Goal: Information Seeking & Learning: Learn about a topic

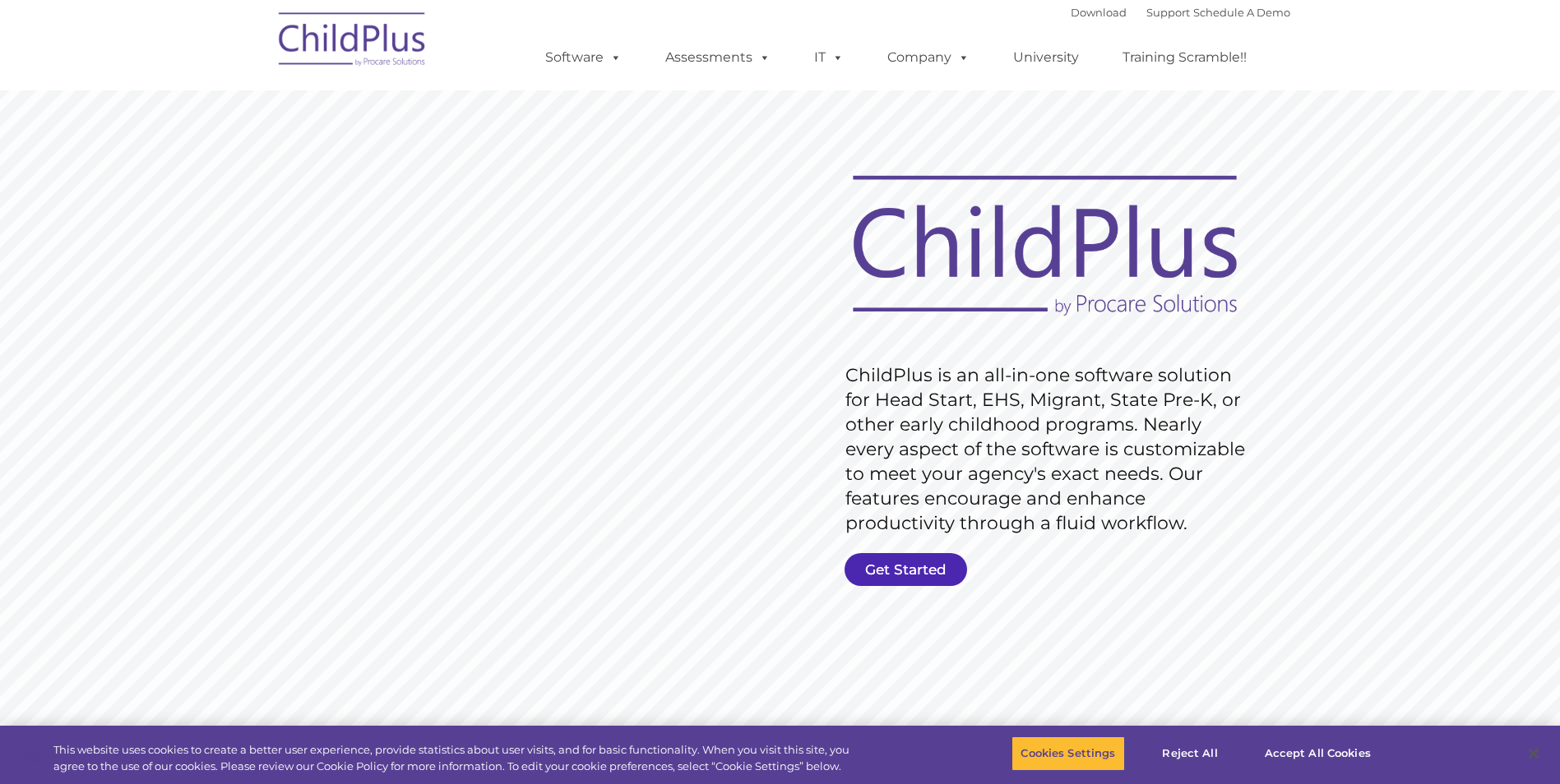
click at [900, 575] on link "Get Started" at bounding box center [905, 569] width 122 height 33
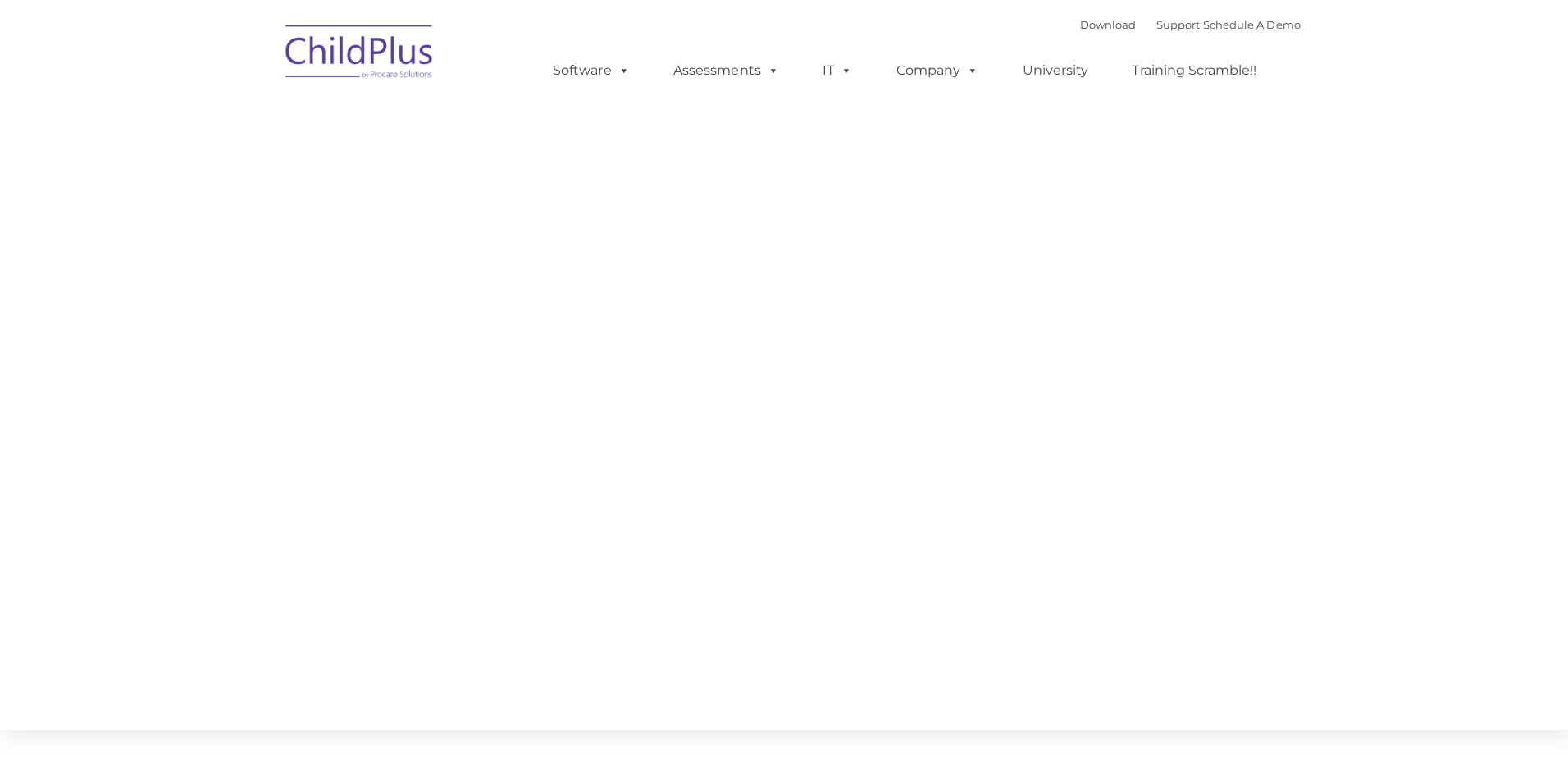
type input ""
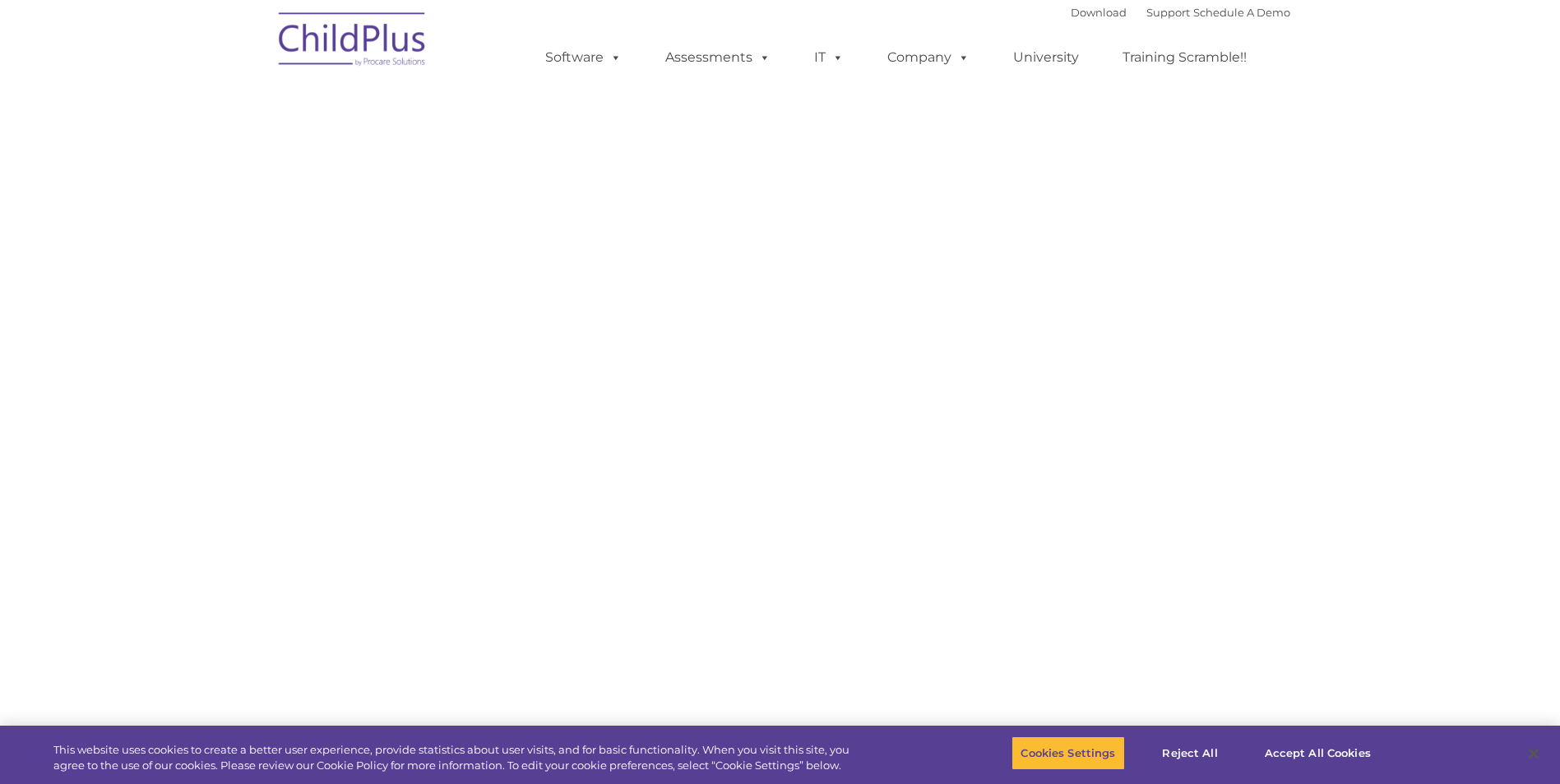
select select "MEDIUM"
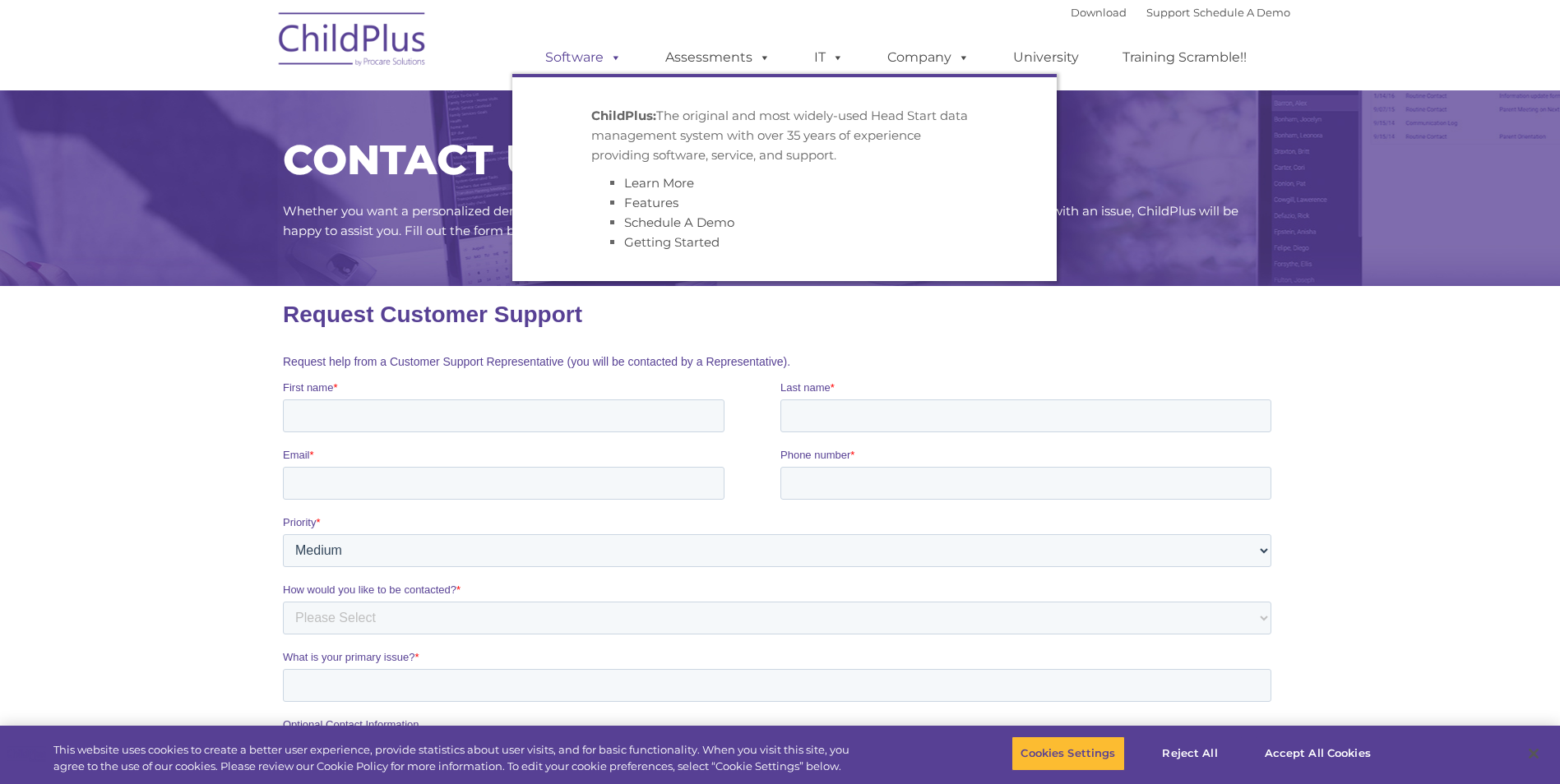
click at [587, 50] on link "Software" at bounding box center [583, 57] width 109 height 33
click at [717, 50] on link "Assessments" at bounding box center [717, 57] width 138 height 33
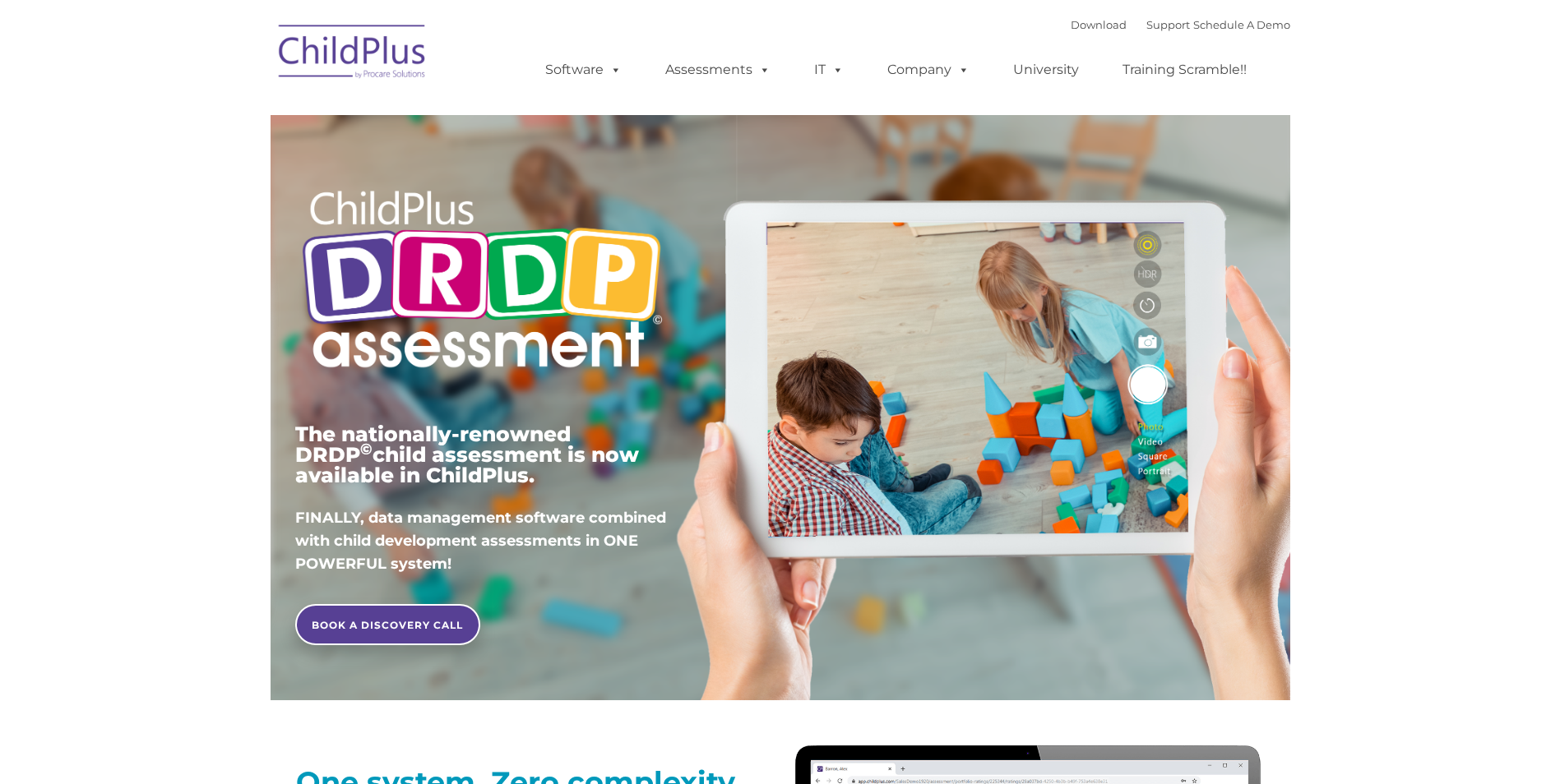
type input ""
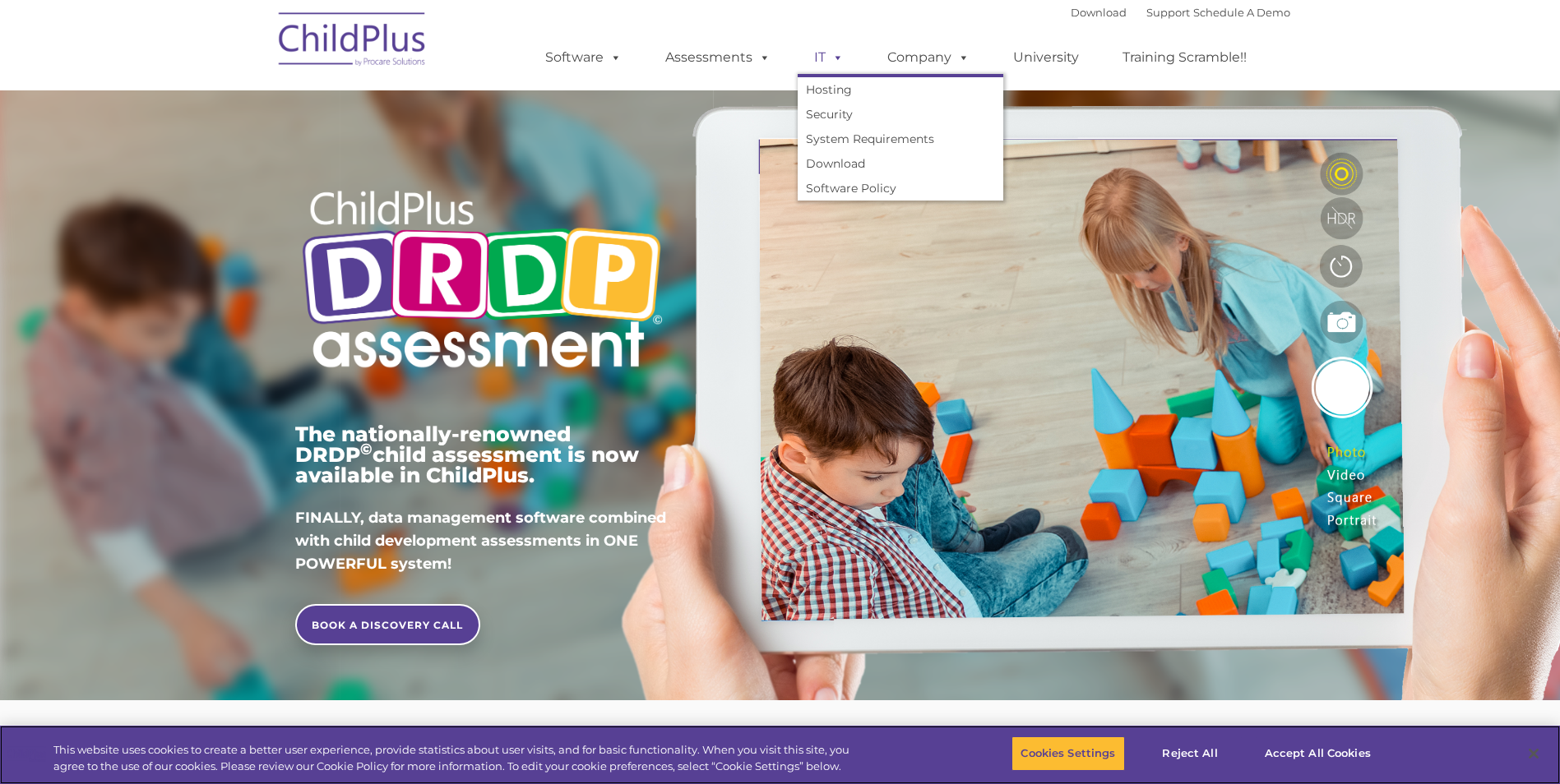
click at [818, 56] on link "IT" at bounding box center [828, 57] width 63 height 33
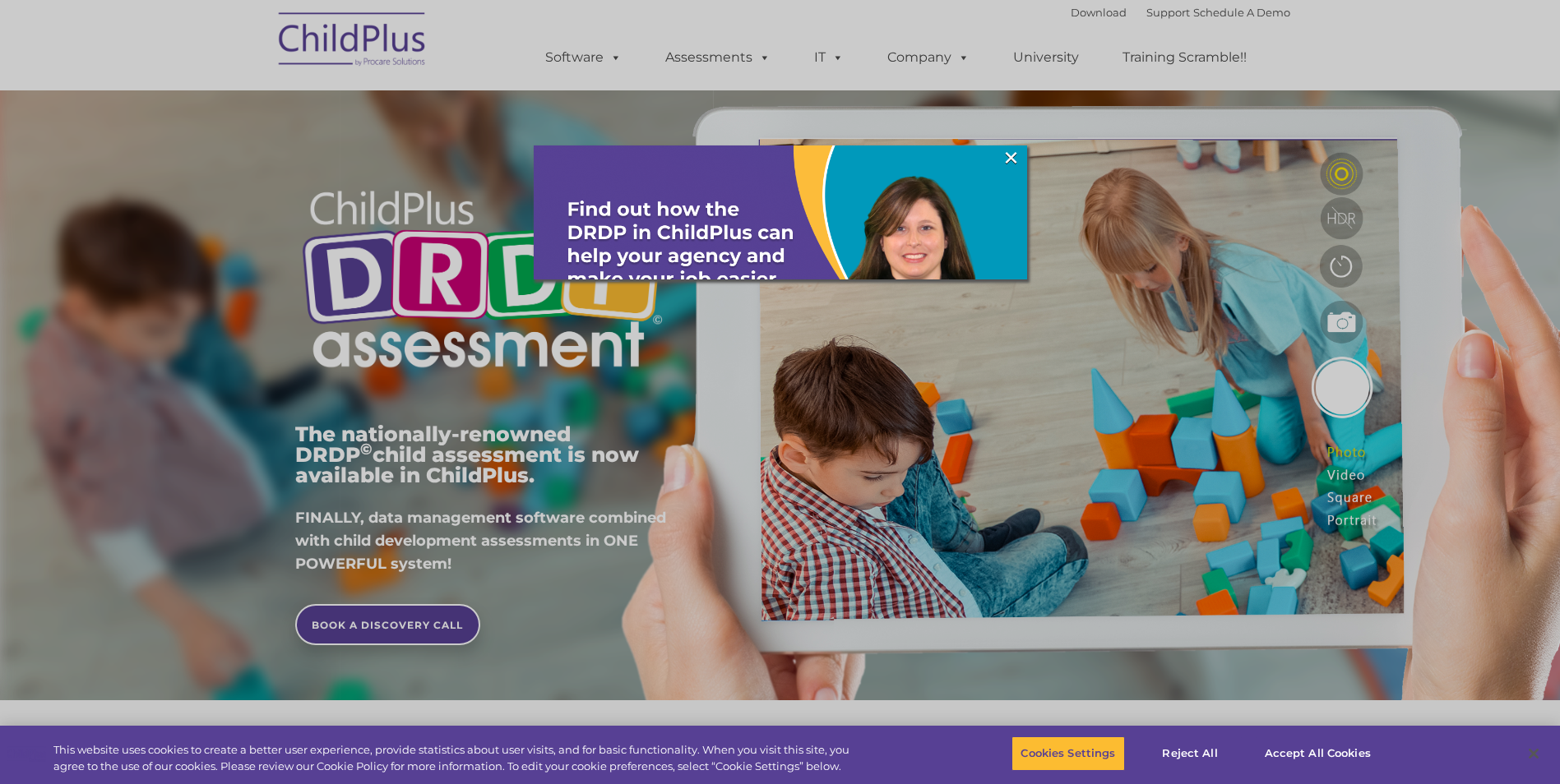
click at [908, 58] on div at bounding box center [780, 392] width 1560 height 784
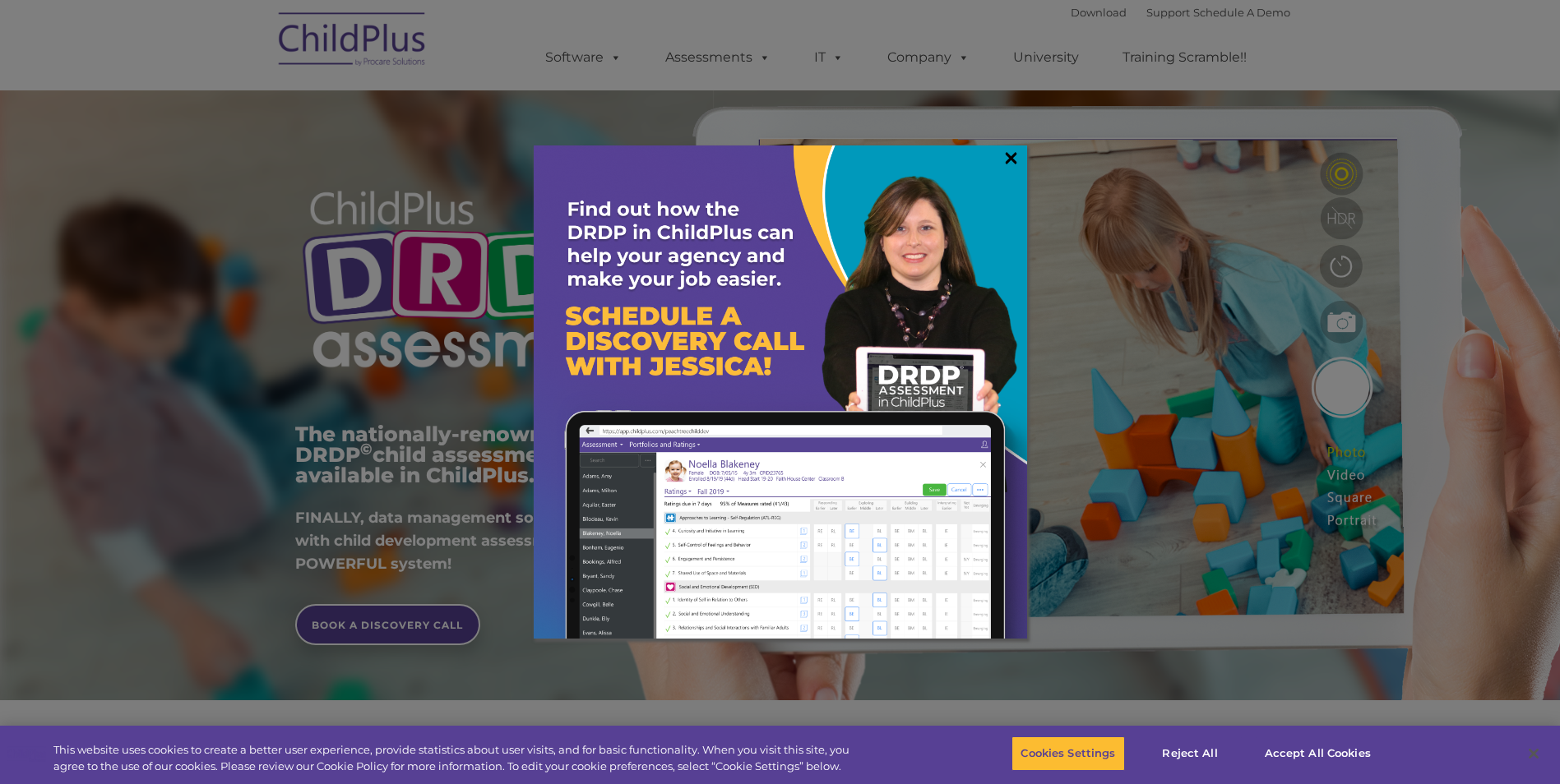
click at [1018, 160] on link "×" at bounding box center [1011, 158] width 19 height 17
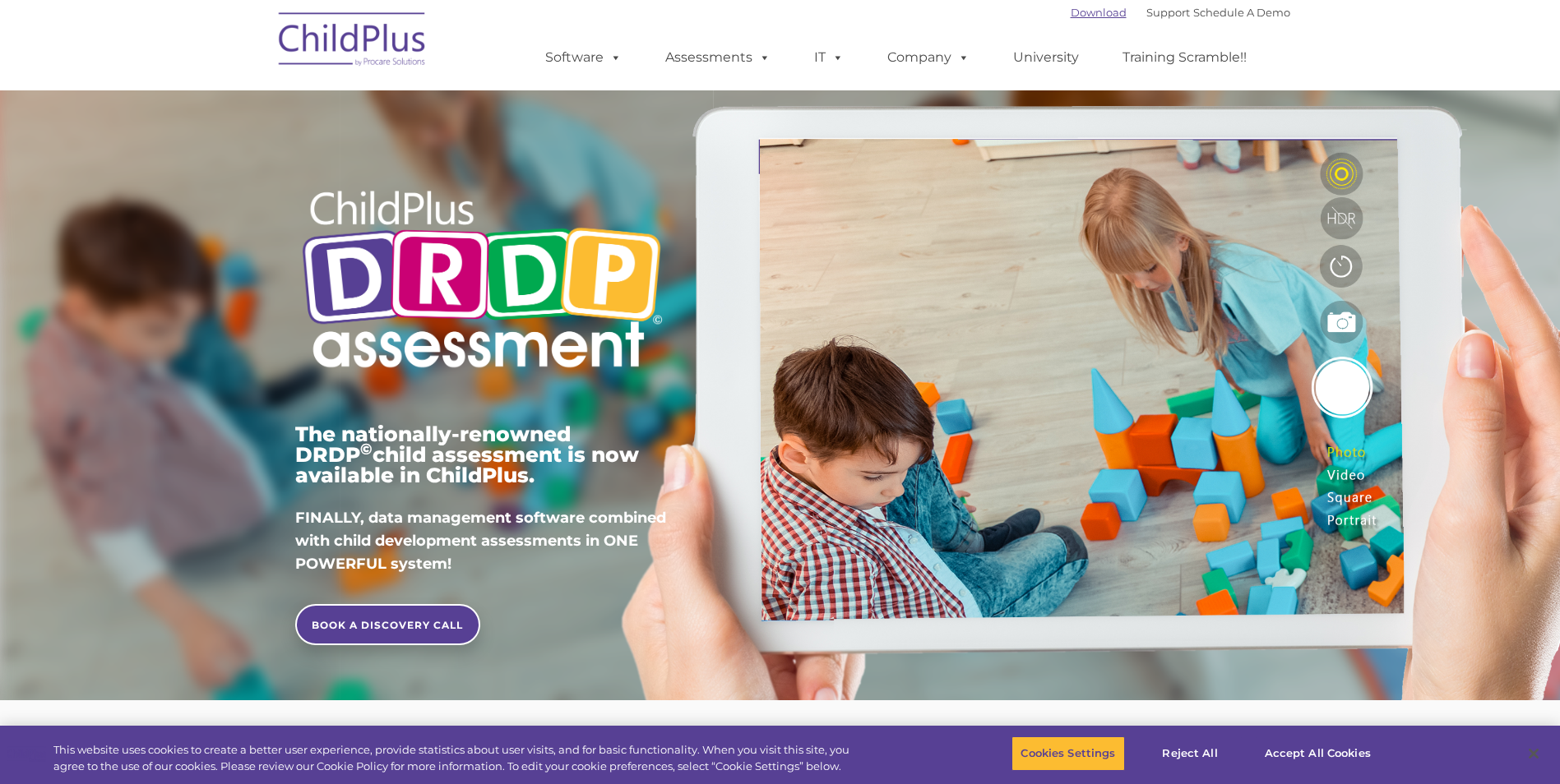
click at [1078, 16] on link "Download" at bounding box center [1098, 12] width 56 height 13
